Goal: Transaction & Acquisition: Purchase product/service

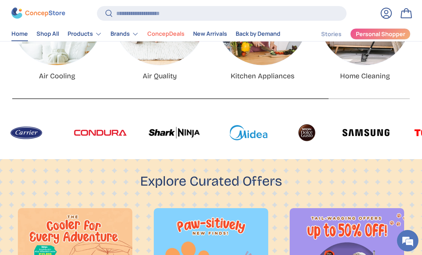
scroll to position [245, 0]
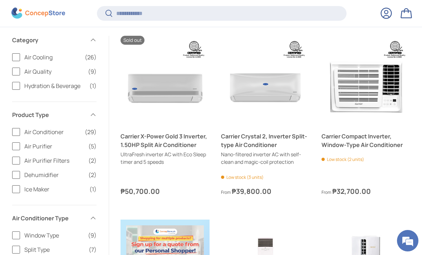
scroll to position [240, 0]
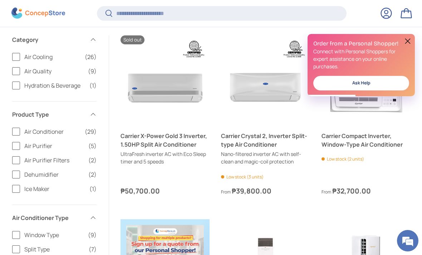
click at [407, 40] on button at bounding box center [408, 41] width 9 height 9
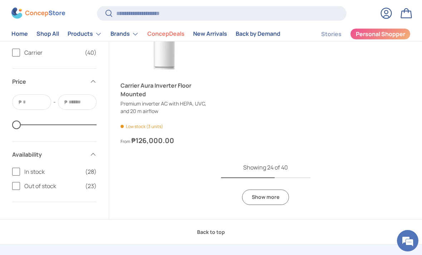
scroll to position [1755, 0]
click at [273, 192] on link "Show more" at bounding box center [265, 197] width 47 height 15
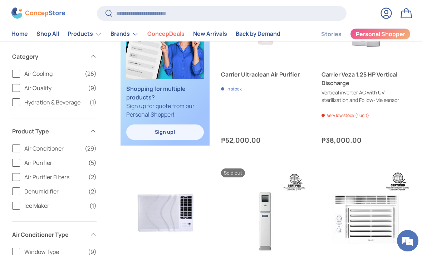
scroll to position [487, 0]
click at [269, 16] on input "Search" at bounding box center [222, 13] width 250 height 15
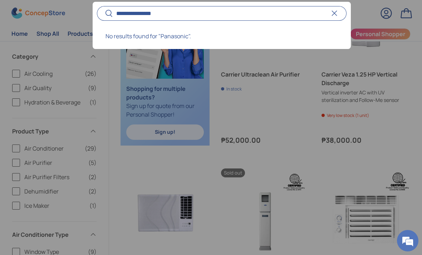
type input "**********"
click at [105, 14] on button "Search" at bounding box center [105, 14] width 16 height 17
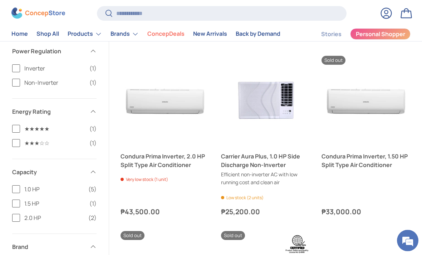
scroll to position [249, 0]
